Goal: Transaction & Acquisition: Download file/media

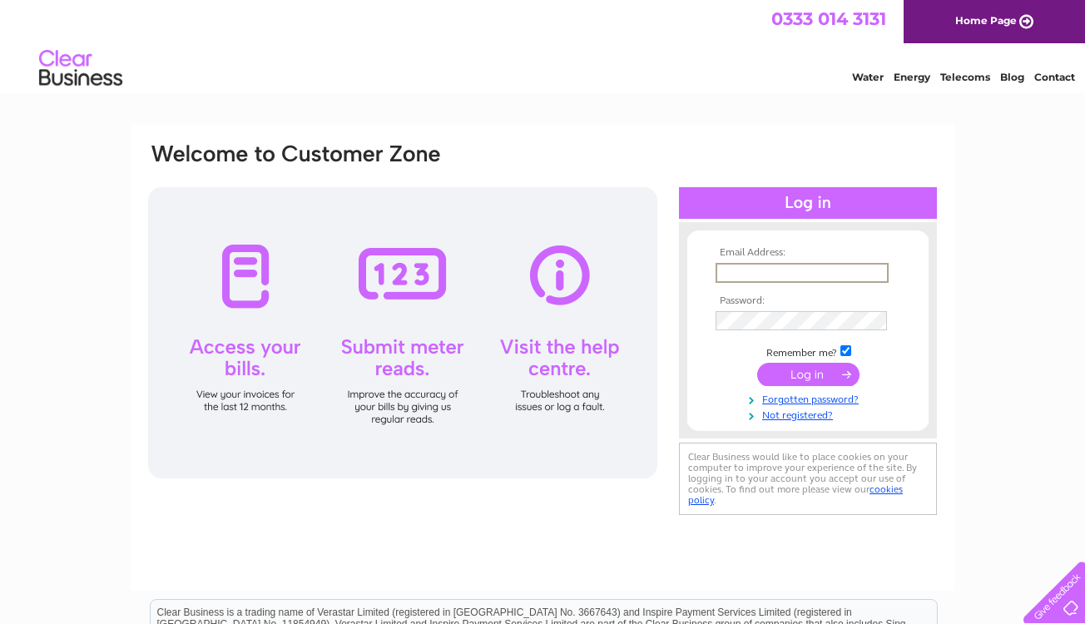
type input "[EMAIL_ADDRESS][DOMAIN_NAME]"
click at [808, 373] on input "submit" at bounding box center [808, 374] width 102 height 23
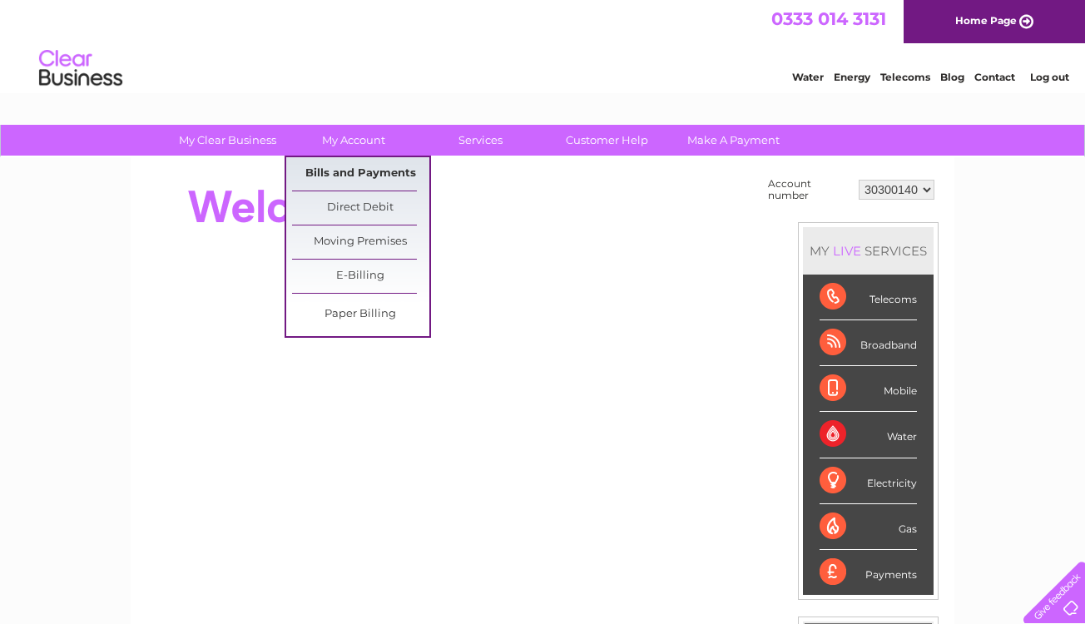
click at [342, 173] on link "Bills and Payments" at bounding box center [360, 173] width 137 height 33
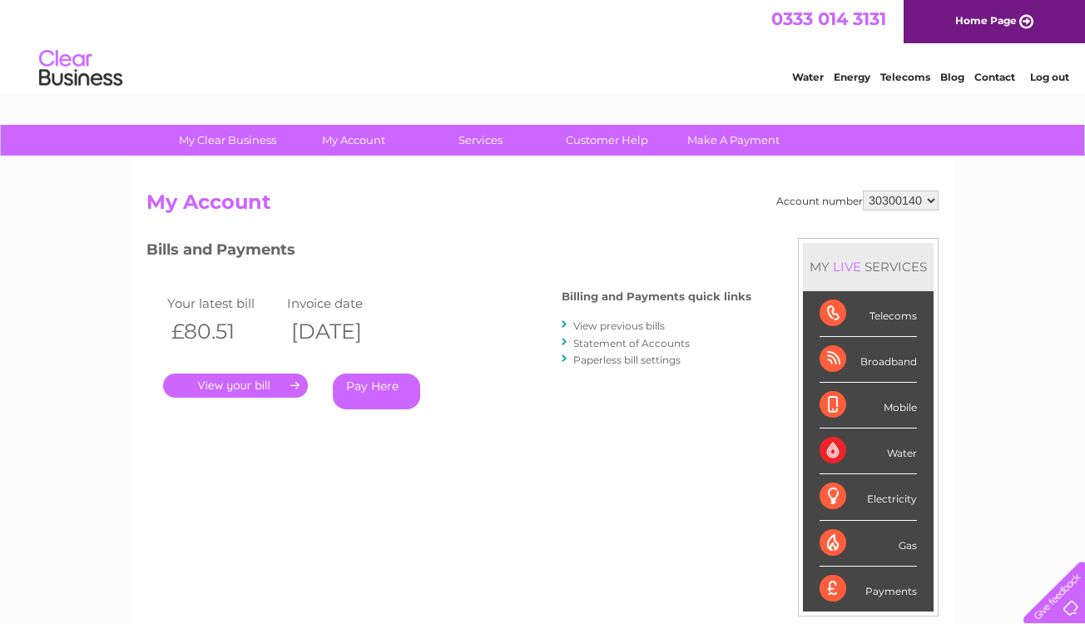
click at [583, 324] on link "View previous bills" at bounding box center [619, 326] width 92 height 12
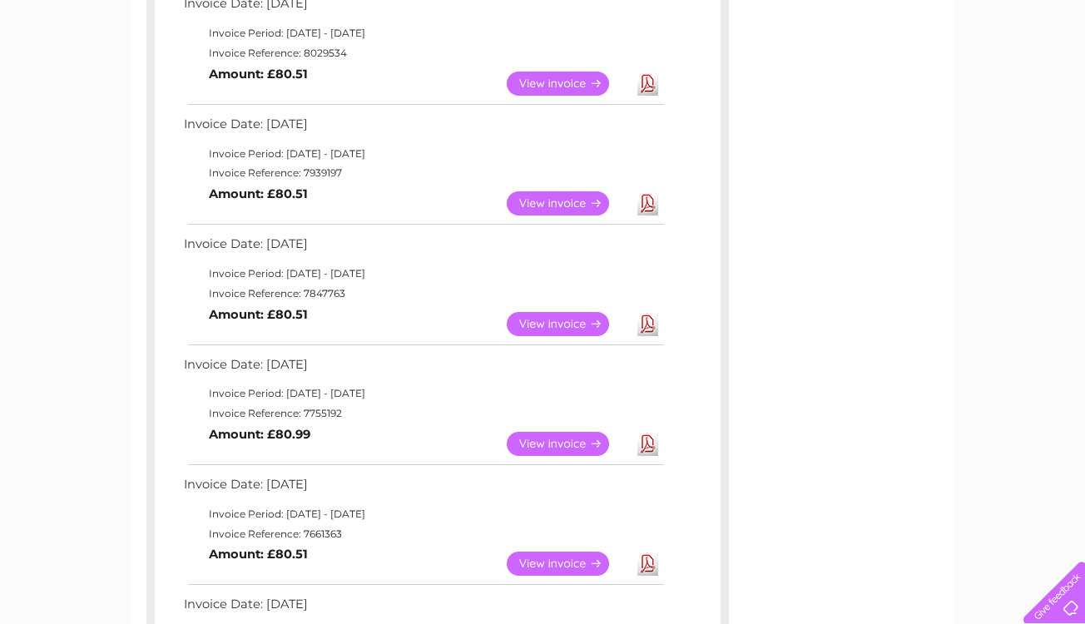
scroll to position [321, 0]
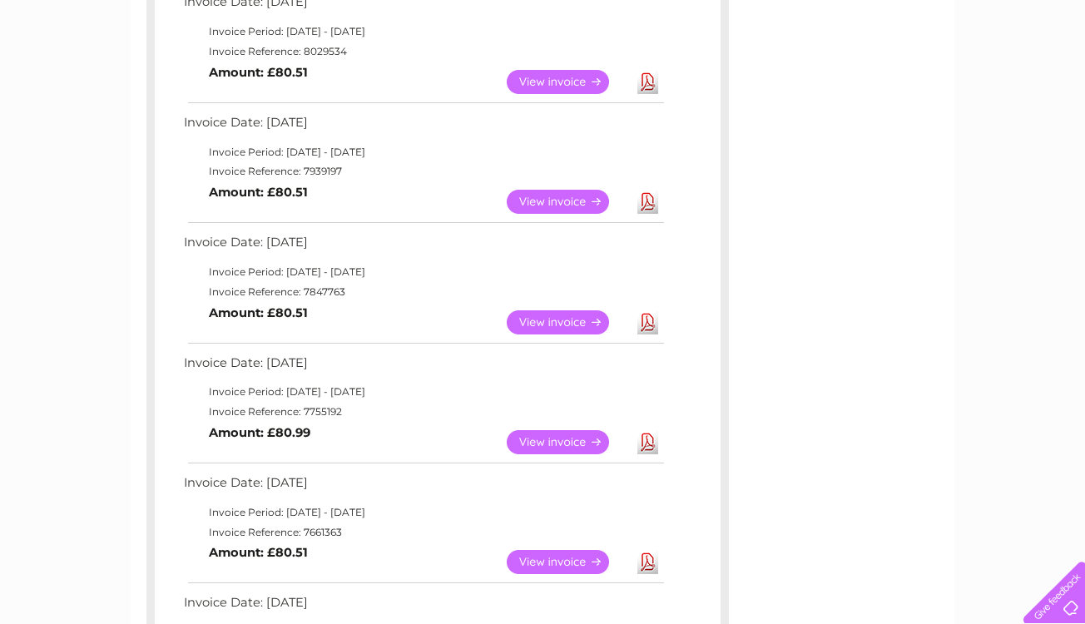
click at [599, 433] on link "View" at bounding box center [568, 442] width 122 height 24
click at [584, 310] on link "View" at bounding box center [568, 322] width 122 height 24
click at [648, 192] on link "Download" at bounding box center [648, 202] width 21 height 24
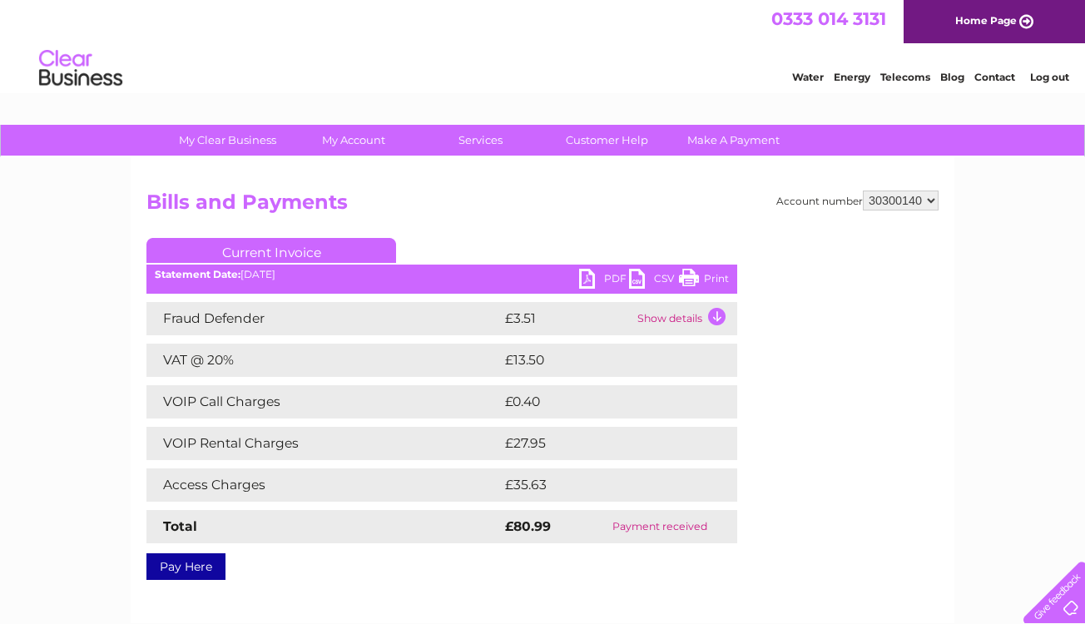
click at [609, 273] on link "PDF" at bounding box center [604, 281] width 50 height 24
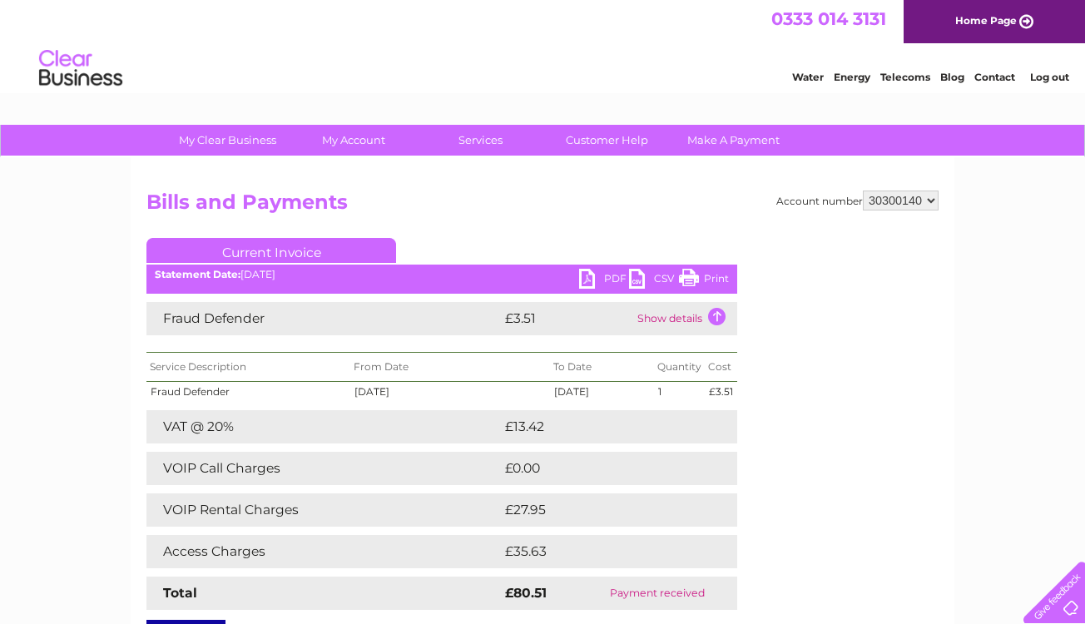
click at [613, 277] on link "PDF" at bounding box center [604, 281] width 50 height 24
